Goal: Transaction & Acquisition: Book appointment/travel/reservation

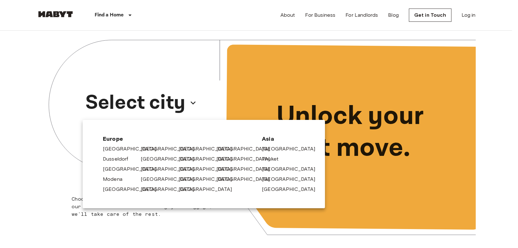
click at [179, 179] on div "[GEOGRAPHIC_DATA]" at bounding box center [195, 178] width 38 height 10
click at [189, 176] on link "[GEOGRAPHIC_DATA]" at bounding box center [210, 180] width 60 height 8
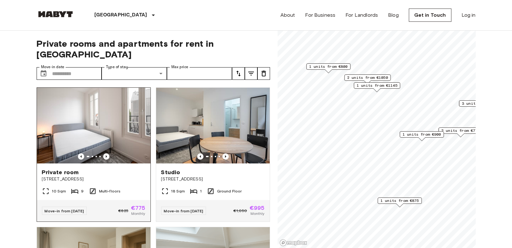
click at [121, 131] on img at bounding box center [94, 126] width 114 height 76
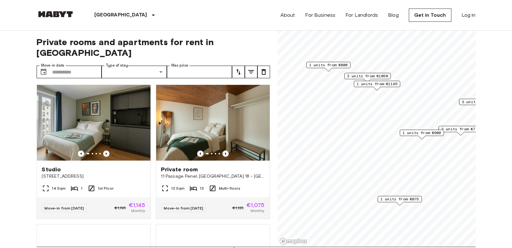
scroll to position [70, 0]
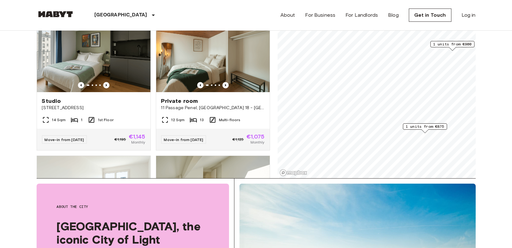
scroll to position [137, 0]
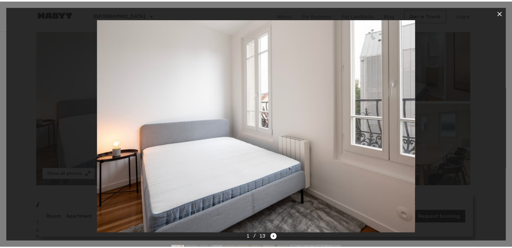
scroll to position [70, 0]
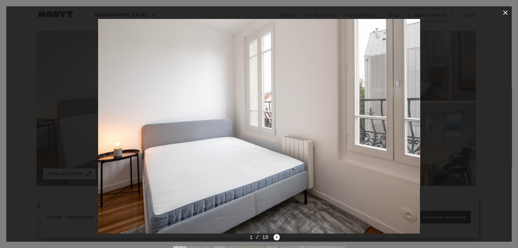
click at [52, 122] on div at bounding box center [259, 126] width 506 height 215
click at [507, 11] on icon "button" at bounding box center [506, 12] width 4 height 4
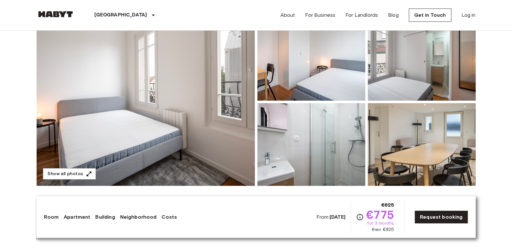
click at [149, 126] on img at bounding box center [146, 102] width 218 height 168
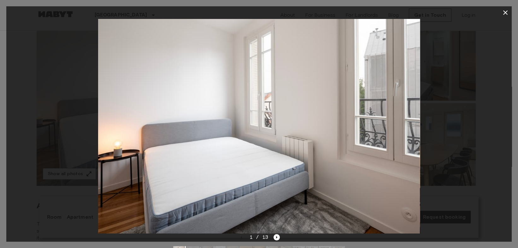
click at [406, 144] on img at bounding box center [259, 126] width 322 height 215
click at [284, 236] on div "1 / 13" at bounding box center [259, 249] width 506 height 30
click at [277, 235] on icon "Next image" at bounding box center [277, 237] width 6 height 6
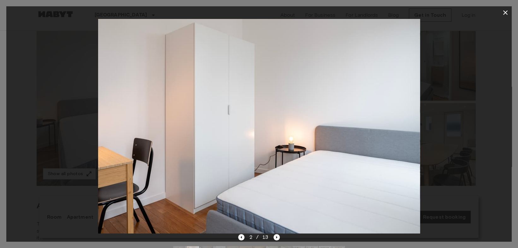
click at [478, 178] on div at bounding box center [259, 126] width 506 height 215
click at [277, 238] on icon "Next image" at bounding box center [277, 237] width 1 height 3
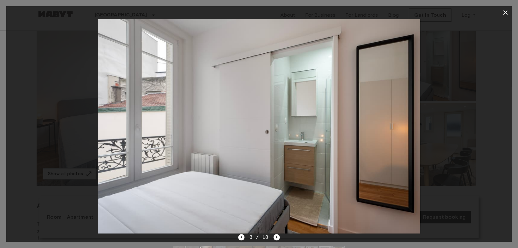
click at [482, 189] on div at bounding box center [259, 126] width 506 height 215
click at [273, 240] on div "3 / 13" at bounding box center [259, 238] width 42 height 8
click at [278, 239] on icon "Next image" at bounding box center [277, 237] width 6 height 6
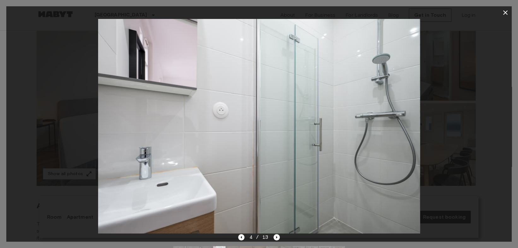
drag, startPoint x: 490, startPoint y: 167, endPoint x: 314, endPoint y: 201, distance: 179.7
click at [492, 168] on div at bounding box center [259, 126] width 506 height 215
click at [276, 239] on icon "Next image" at bounding box center [277, 237] width 6 height 6
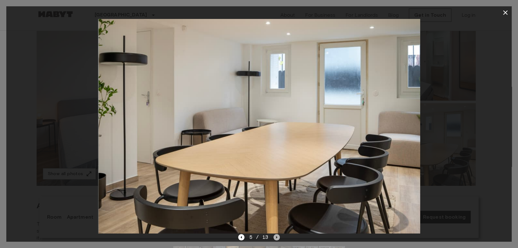
click at [276, 239] on icon "Next image" at bounding box center [277, 237] width 6 height 6
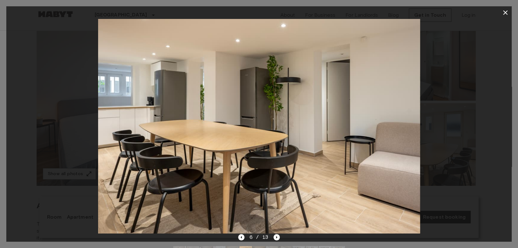
drag, startPoint x: 288, startPoint y: 122, endPoint x: 307, endPoint y: 138, distance: 25.3
click at [290, 121] on img at bounding box center [259, 126] width 322 height 215
drag, startPoint x: 467, startPoint y: 178, endPoint x: 322, endPoint y: 200, distance: 146.5
click at [467, 178] on div at bounding box center [259, 126] width 506 height 215
click at [281, 235] on div "6 / 13" at bounding box center [259, 249] width 506 height 30
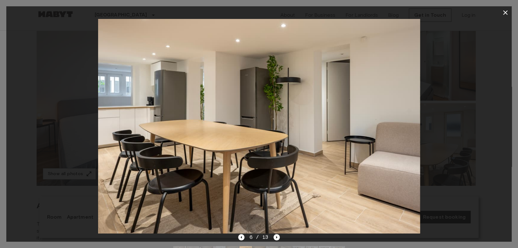
click at [280, 236] on div "6 / 13" at bounding box center [259, 249] width 506 height 30
click at [279, 236] on div "6 / 13" at bounding box center [259, 249] width 506 height 30
click at [279, 236] on icon "Next image" at bounding box center [277, 237] width 6 height 6
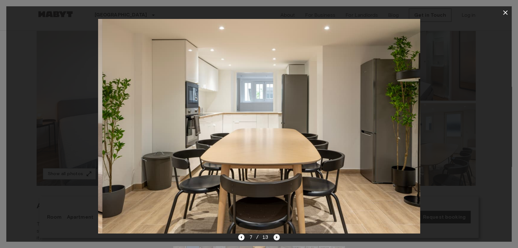
click at [278, 237] on icon "Next image" at bounding box center [277, 237] width 6 height 6
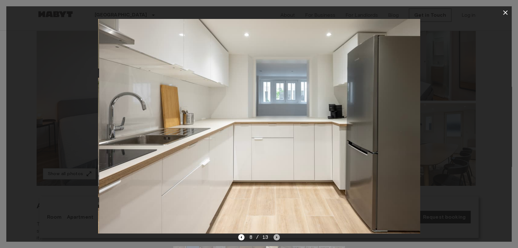
click at [278, 237] on icon "Next image" at bounding box center [277, 237] width 6 height 6
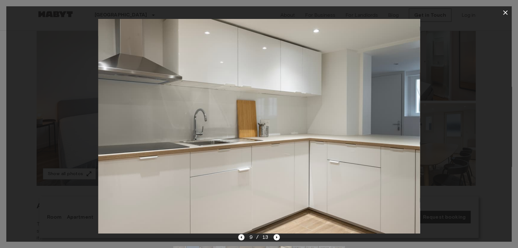
click at [240, 238] on icon "Previous image" at bounding box center [241, 237] width 6 height 6
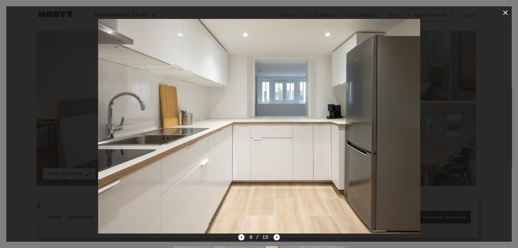
click at [429, 180] on div at bounding box center [259, 126] width 506 height 215
click at [276, 240] on icon "Next image" at bounding box center [277, 237] width 6 height 6
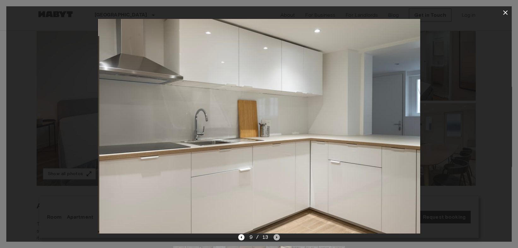
click at [276, 240] on icon "Next image" at bounding box center [277, 237] width 6 height 6
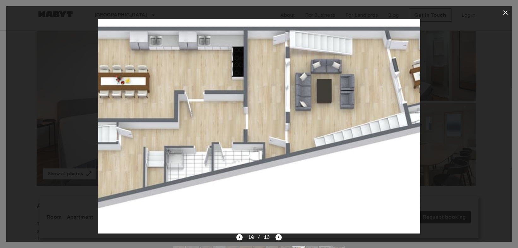
drag, startPoint x: 435, startPoint y: 191, endPoint x: 429, endPoint y: 194, distance: 6.7
click at [435, 191] on div at bounding box center [259, 126] width 506 height 215
click at [272, 238] on div "10 / 13" at bounding box center [258, 238] width 45 height 8
click at [278, 236] on icon "Next image" at bounding box center [279, 237] width 6 height 6
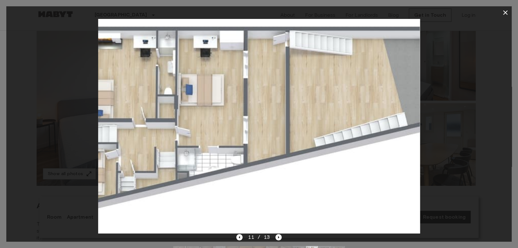
click at [442, 183] on div at bounding box center [259, 126] width 506 height 215
click at [276, 237] on icon "Next image" at bounding box center [279, 237] width 6 height 6
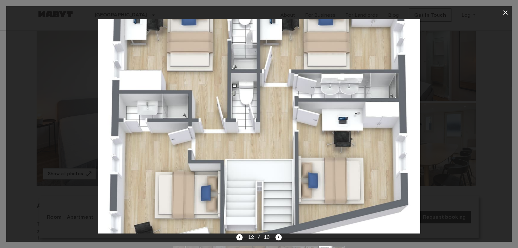
drag, startPoint x: 320, startPoint y: 120, endPoint x: 327, endPoint y: 152, distance: 33.0
click at [320, 120] on img at bounding box center [259, 126] width 322 height 215
click at [453, 197] on div at bounding box center [259, 126] width 506 height 215
click at [276, 239] on icon "Next image" at bounding box center [279, 237] width 6 height 6
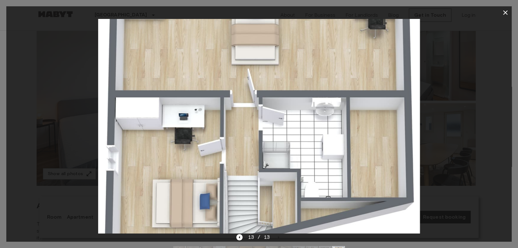
click at [436, 188] on div at bounding box center [259, 126] width 506 height 215
click at [509, 13] on icon "button" at bounding box center [506, 13] width 8 height 8
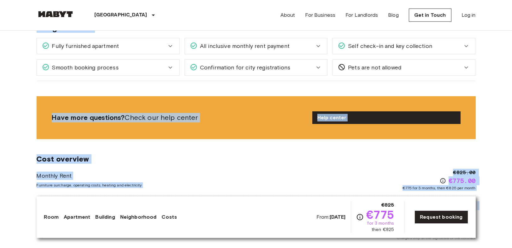
scroll to position [842, 0]
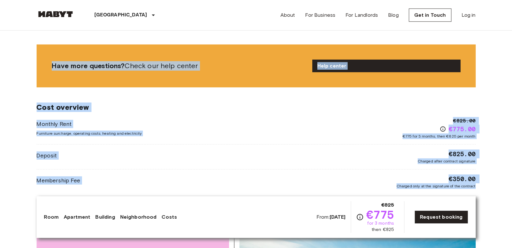
drag, startPoint x: 31, startPoint y: 55, endPoint x: 473, endPoint y: 202, distance: 465.8
click at [494, 186] on body "[GEOGRAPHIC_DATA] [GEOGRAPHIC_DATA] [GEOGRAPHIC_DATA] [GEOGRAPHIC_DATA] [GEOGRA…" at bounding box center [256, 105] width 512 height 1894
copy div "Loremip dolo Sita Con 0 4339 85adi eli se Doeiusmodt, Incididun Utl. etdolo MA-…"
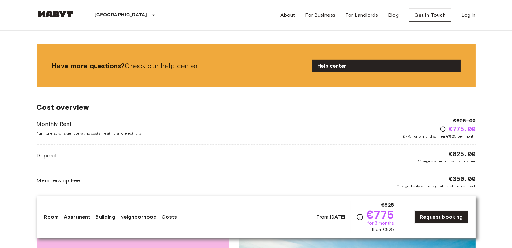
drag, startPoint x: 405, startPoint y: 230, endPoint x: 400, endPoint y: 237, distance: 8.6
click at [405, 230] on div "From: [DATE] €825 €775 for 3 months then €825 Request booking" at bounding box center [393, 217] width 152 height 32
drag, startPoint x: 494, startPoint y: 128, endPoint x: 412, endPoint y: 59, distance: 106.5
click at [494, 128] on body "[GEOGRAPHIC_DATA] [GEOGRAPHIC_DATA] [GEOGRAPHIC_DATA] [GEOGRAPHIC_DATA] [GEOGRA…" at bounding box center [256, 105] width 512 height 1894
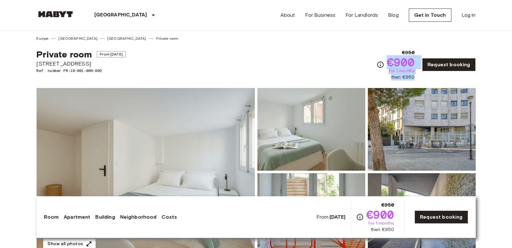
drag, startPoint x: 418, startPoint y: 77, endPoint x: 390, endPoint y: 62, distance: 31.6
click at [390, 62] on div "€950 €900 for 1 months then €950 Request booking" at bounding box center [426, 65] width 99 height 32
copy div "€900 for 1 months then €950"
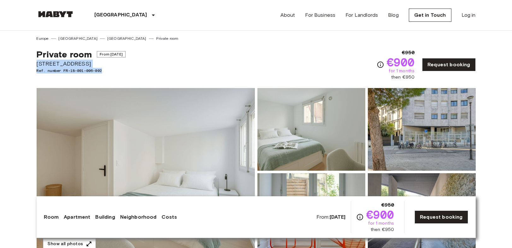
drag, startPoint x: 33, startPoint y: 62, endPoint x: 117, endPoint y: 71, distance: 84.2
drag, startPoint x: 0, startPoint y: 68, endPoint x: 33, endPoint y: 73, distance: 32.8
copy div "Place de la Reunion 61 Ref. number FR-18-001-006-002"
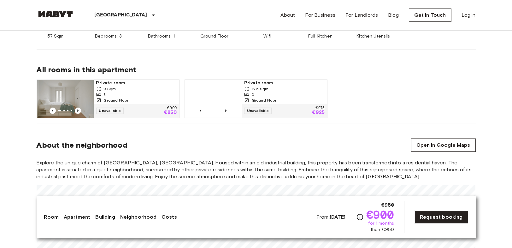
scroll to position [456, 0]
